Goal: Navigation & Orientation: Understand site structure

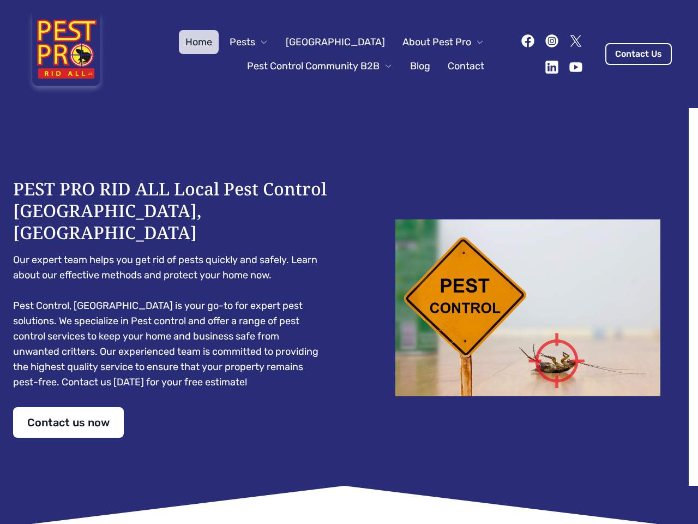
click at [349, 262] on div "PEST PRO RID ALL Local Pest Control [GEOGRAPHIC_DATA], [GEOGRAPHIC_DATA] Our ex…" at bounding box center [349, 308] width 672 height 260
click at [255, 42] on span "Pests" at bounding box center [243, 41] width 26 height 15
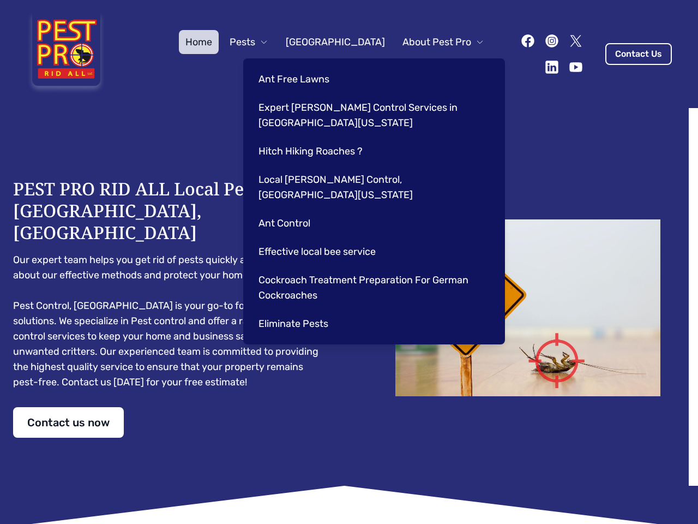
click at [432, 42] on span "About Pest Pro" at bounding box center [437, 41] width 69 height 15
click at [309, 66] on div "Ant Free Lawns Expert [PERSON_NAME] Control Services in [GEOGRAPHIC_DATA] [US_S…" at bounding box center [374, 201] width 262 height 286
